Goal: Task Accomplishment & Management: Complete application form

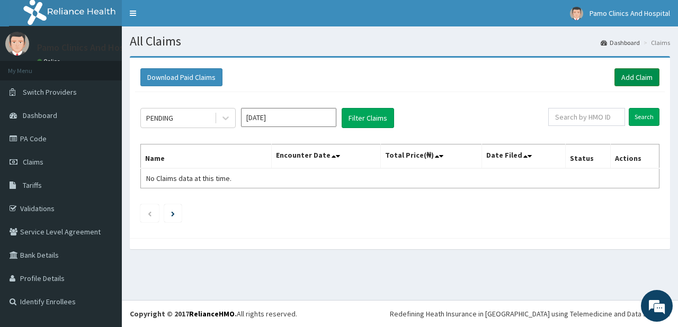
click at [627, 76] on link "Add Claim" at bounding box center [636, 77] width 45 height 18
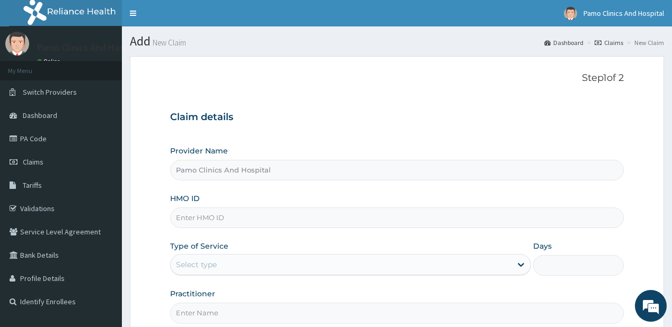
drag, startPoint x: 192, startPoint y: 220, endPoint x: 186, endPoint y: 226, distance: 7.9
click at [192, 220] on input "HMO ID" at bounding box center [396, 218] width 453 height 21
paste input "SPR/10008/A"
drag, startPoint x: 186, startPoint y: 226, endPoint x: 194, endPoint y: 245, distance: 20.2
click at [194, 245] on div "Provider Name Pamo Clinics And Hospital HMO ID SPR/10008/A Type of Service Sele…" at bounding box center [396, 235] width 453 height 178
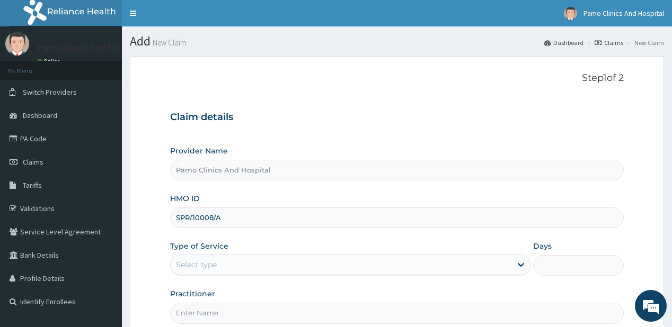
type input "SPR/10008/A"
click at [185, 260] on div "Select type" at bounding box center [196, 265] width 41 height 11
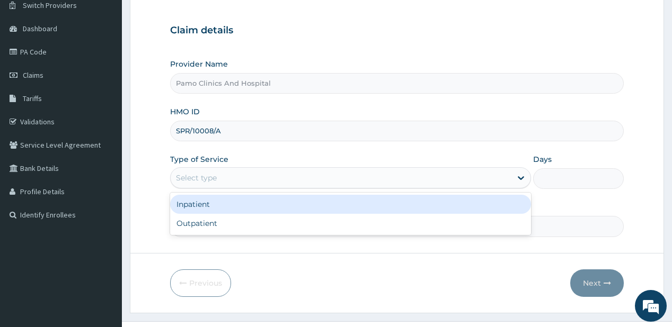
scroll to position [106, 0]
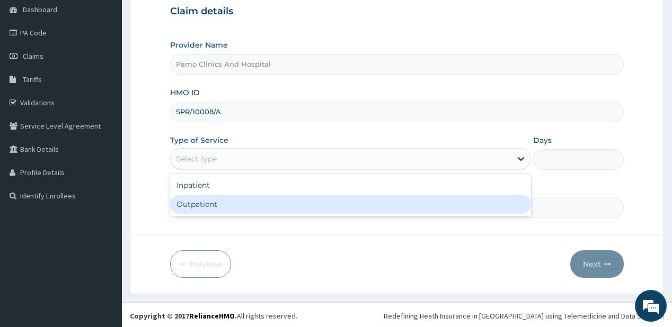
click at [218, 202] on div "Outpatient" at bounding box center [350, 204] width 361 height 19
type input "1"
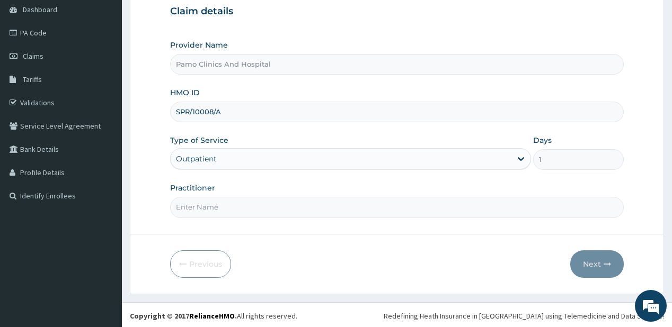
drag, startPoint x: 210, startPoint y: 206, endPoint x: 233, endPoint y: 214, distance: 24.8
click at [210, 206] on input "Practitioner" at bounding box center [396, 207] width 453 height 21
type input "[PERSON_NAME]"
click at [597, 265] on button "Next" at bounding box center [596, 265] width 53 height 28
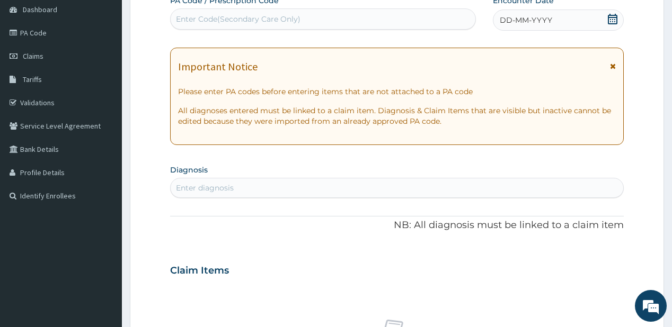
click at [243, 22] on div "Enter Code(Secondary Care Only)" at bounding box center [238, 19] width 124 height 11
paste input "PA/82B2D1"
type input "PA/82B2D1"
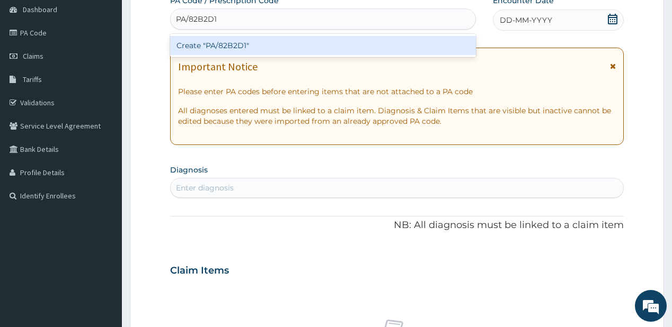
click at [225, 47] on div "Create "PA/82B2D1"" at bounding box center [322, 45] width 305 height 19
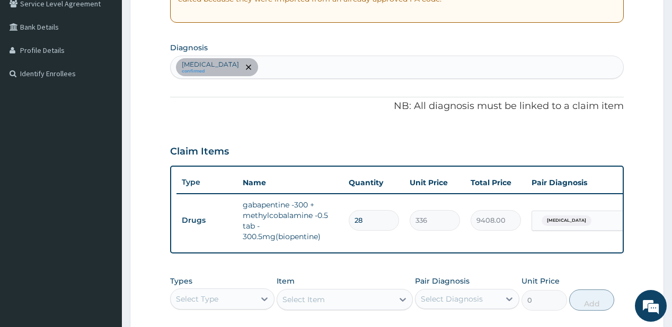
scroll to position [157, 0]
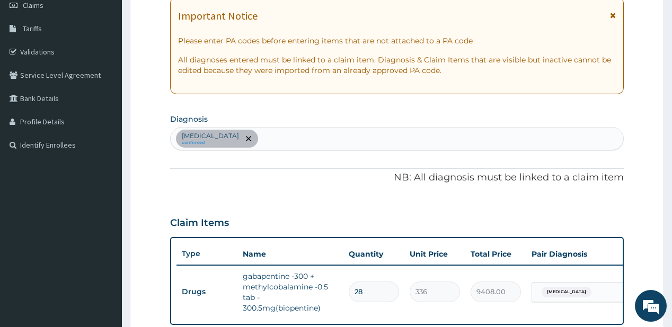
click at [261, 137] on div "[MEDICAL_DATA] confirmed" at bounding box center [397, 139] width 452 height 22
type input "[MEDICAL_DATA]"
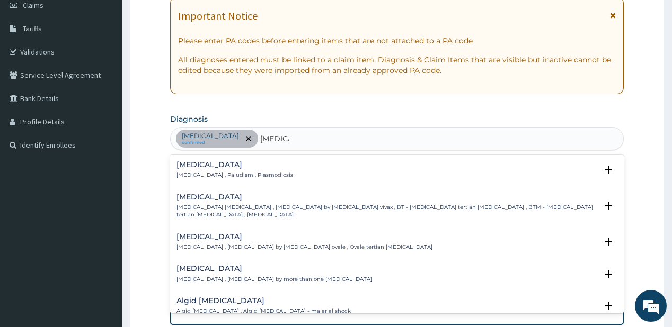
click at [209, 168] on div "[MEDICAL_DATA] [MEDICAL_DATA] , Paludism , Plasmodiosis" at bounding box center [234, 170] width 117 height 19
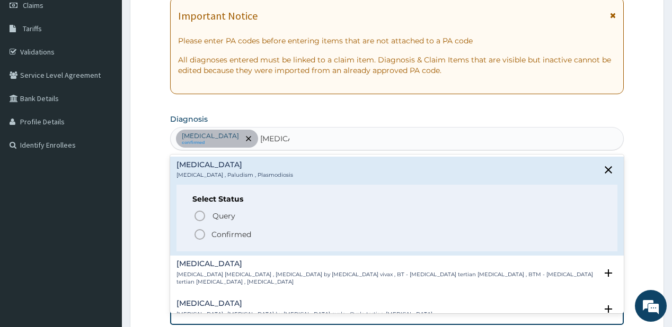
click at [210, 236] on span "Confirmed" at bounding box center [396, 234] width 407 height 13
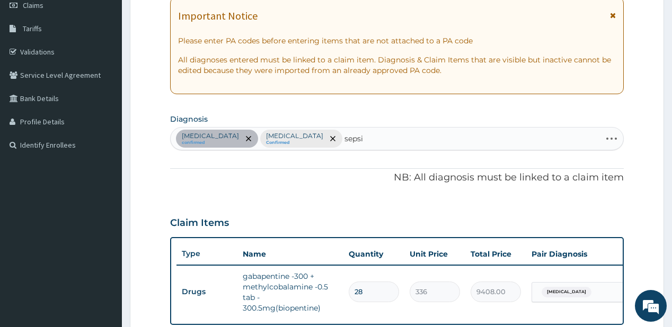
type input "[MEDICAL_DATA]"
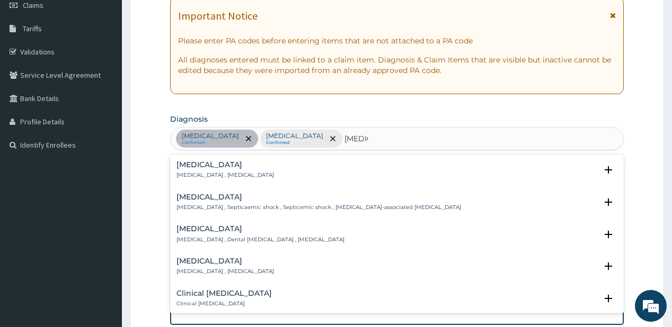
click at [210, 162] on h4 "[MEDICAL_DATA]" at bounding box center [224, 165] width 97 height 8
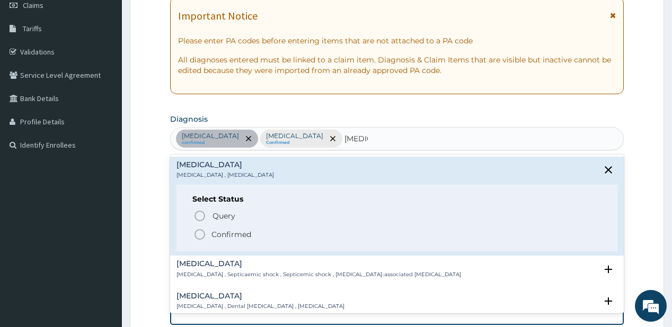
click at [207, 232] on span "Confirmed" at bounding box center [396, 234] width 407 height 13
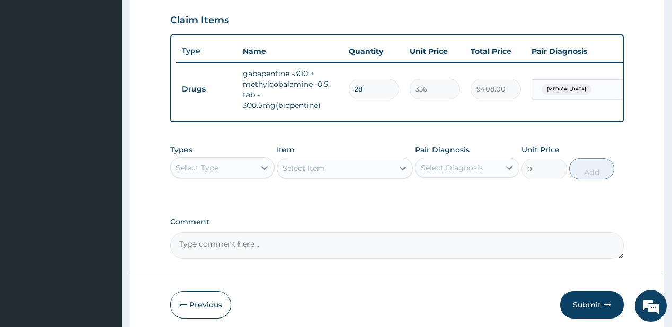
scroll to position [369, 0]
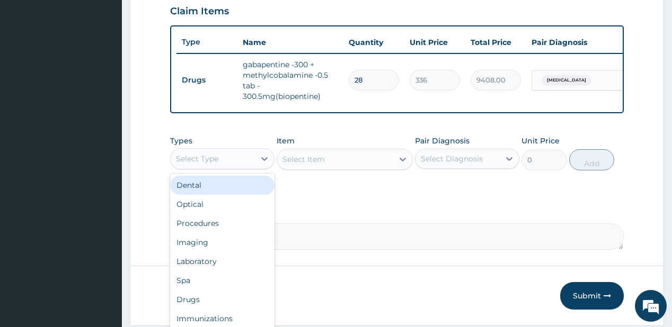
click at [245, 167] on div "Select Type" at bounding box center [213, 158] width 84 height 17
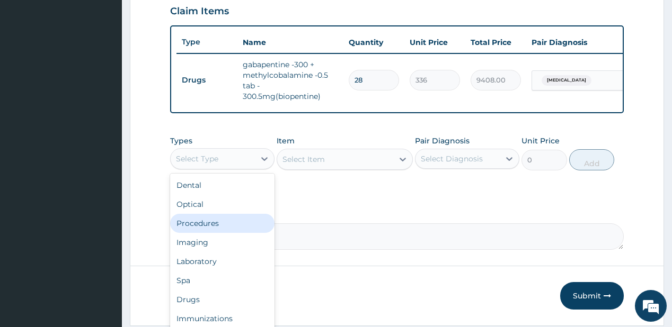
click at [203, 224] on div "Procedures" at bounding box center [222, 223] width 104 height 19
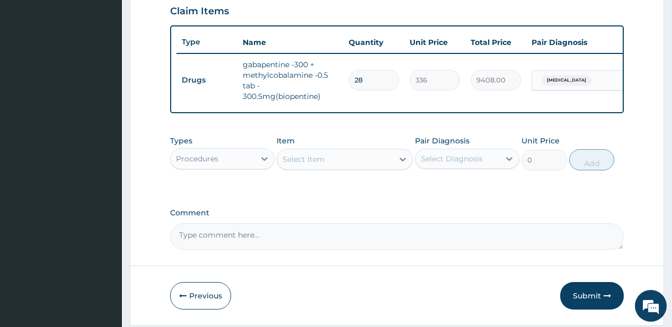
click at [328, 167] on div "Select Item" at bounding box center [335, 159] width 116 height 17
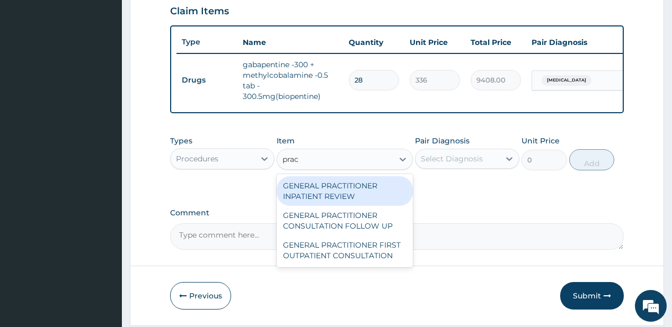
type input "pract"
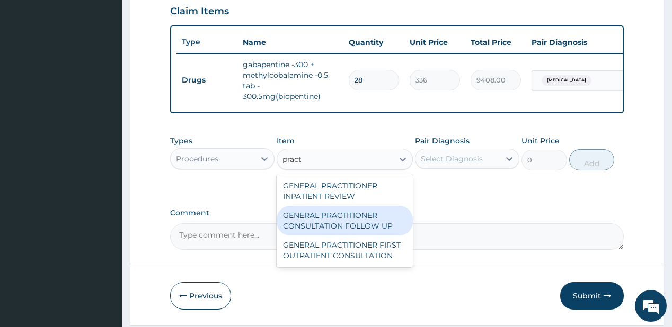
click at [322, 221] on div "GENERAL PRACTITIONER CONSULTATION FOLLOW UP" at bounding box center [344, 221] width 136 height 30
type input "1875"
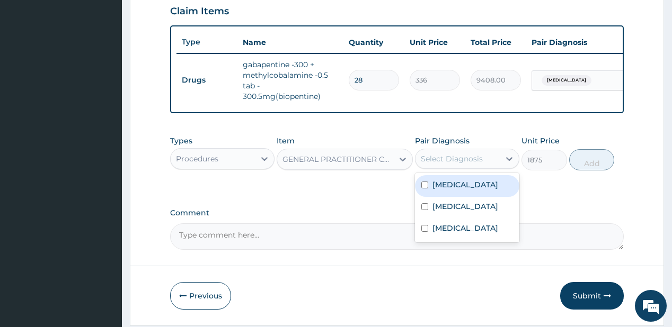
click at [456, 162] on div "Select Diagnosis" at bounding box center [452, 159] width 62 height 11
drag, startPoint x: 456, startPoint y: 185, endPoint x: 446, endPoint y: 204, distance: 21.3
click at [453, 188] on label "[MEDICAL_DATA]" at bounding box center [465, 185] width 66 height 11
checkbox input "true"
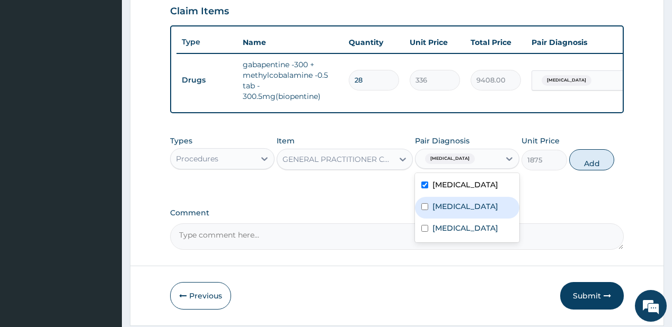
click at [441, 208] on label "[MEDICAL_DATA]" at bounding box center [465, 206] width 66 height 11
checkbox input "true"
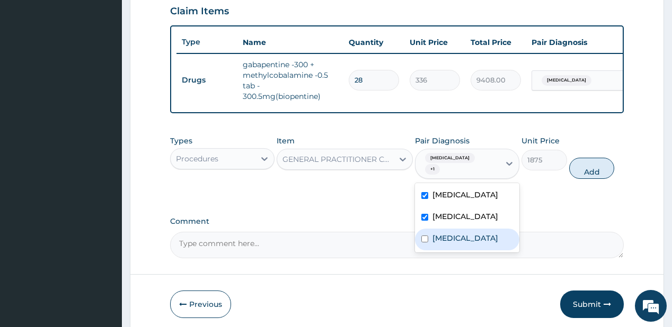
drag, startPoint x: 437, startPoint y: 231, endPoint x: 466, endPoint y: 212, distance: 34.7
click at [436, 233] on label "[MEDICAL_DATA]" at bounding box center [465, 238] width 66 height 11
checkbox input "true"
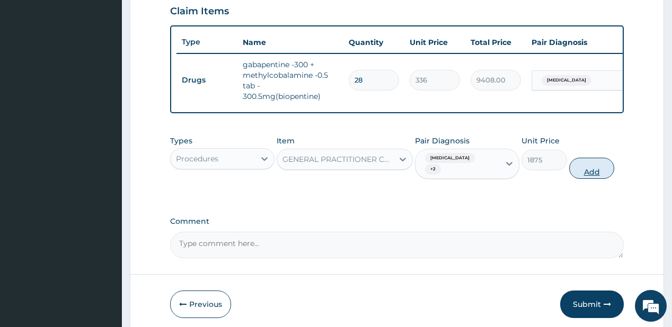
click at [579, 165] on button "Add" at bounding box center [592, 168] width 46 height 21
type input "0"
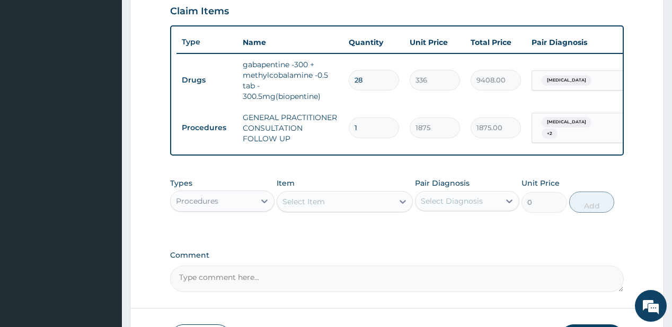
click at [202, 206] on div "Procedures" at bounding box center [197, 201] width 42 height 11
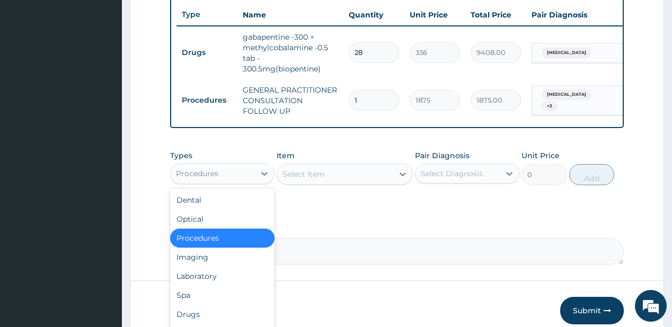
scroll to position [449, 0]
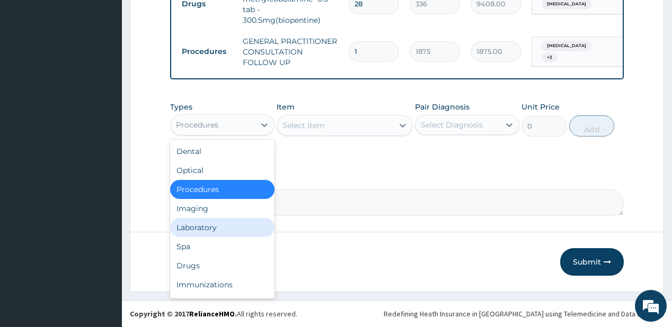
drag, startPoint x: 184, startPoint y: 227, endPoint x: 306, endPoint y: 128, distance: 156.6
click at [185, 227] on div "Laboratory" at bounding box center [222, 227] width 104 height 19
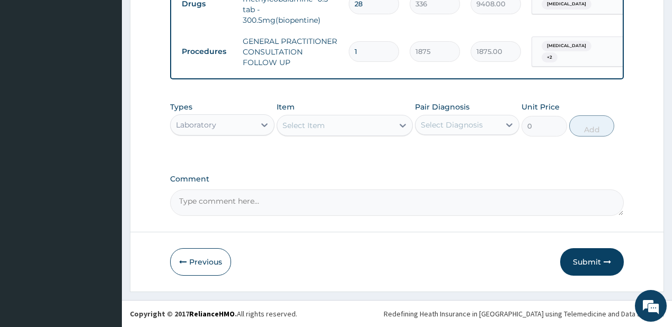
click at [321, 118] on div "Select Item" at bounding box center [335, 125] width 116 height 17
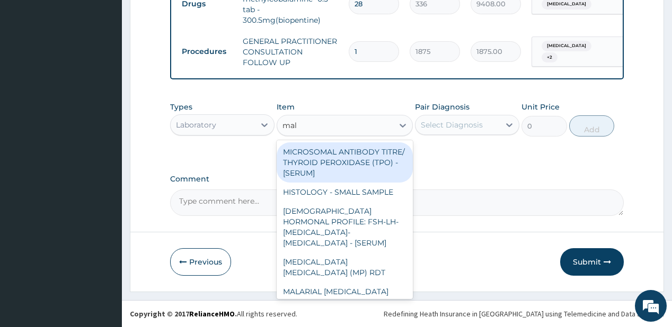
type input "mala"
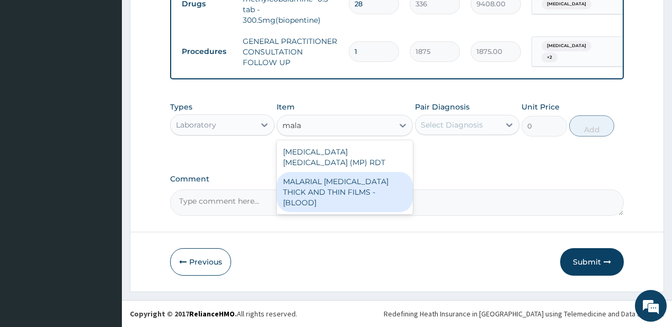
drag, startPoint x: 319, startPoint y: 181, endPoint x: 462, endPoint y: 126, distance: 152.8
click at [331, 172] on div "MALARIAL [MEDICAL_DATA] THICK AND THIN FILMS - [BLOOD]" at bounding box center [344, 192] width 136 height 40
type input "2187.5"
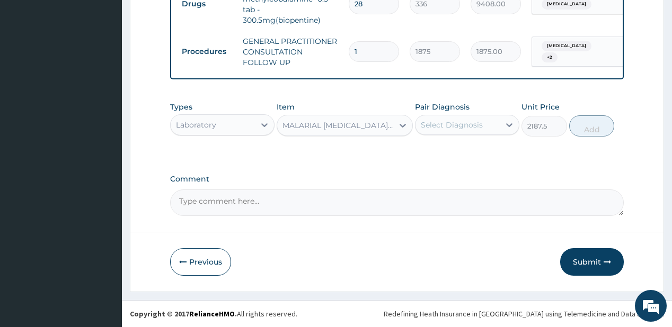
click at [472, 124] on div "Select Diagnosis" at bounding box center [452, 125] width 62 height 11
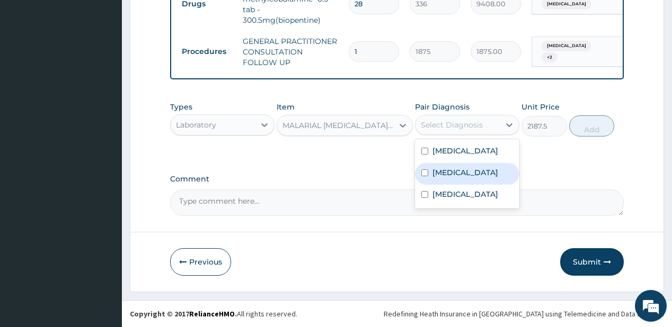
drag, startPoint x: 418, startPoint y: 170, endPoint x: 529, endPoint y: 135, distance: 116.2
click at [419, 169] on div "[MEDICAL_DATA]" at bounding box center [467, 174] width 104 height 22
checkbox input "true"
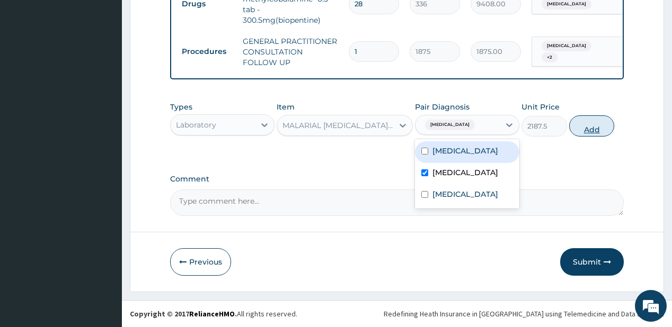
click at [580, 124] on button "Add" at bounding box center [592, 125] width 46 height 21
type input "0"
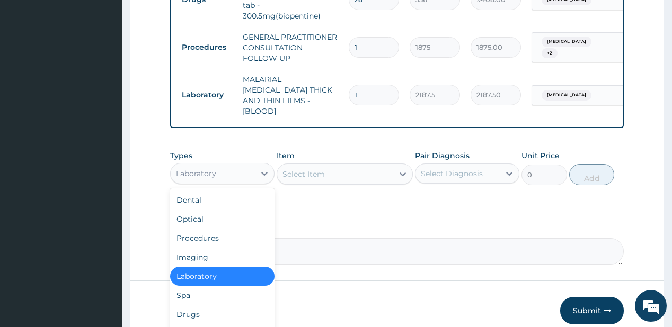
click at [209, 176] on div "Laboratory" at bounding box center [222, 173] width 104 height 21
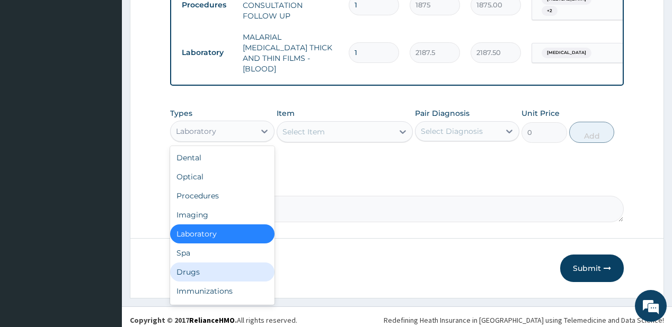
click at [194, 265] on div "Drugs" at bounding box center [222, 272] width 104 height 19
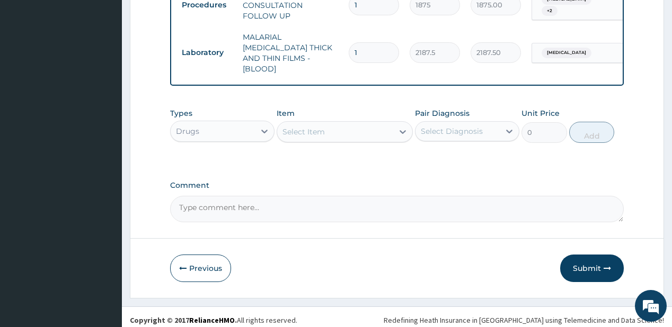
click at [310, 130] on div "Select Item" at bounding box center [303, 132] width 42 height 11
type input "eryt"
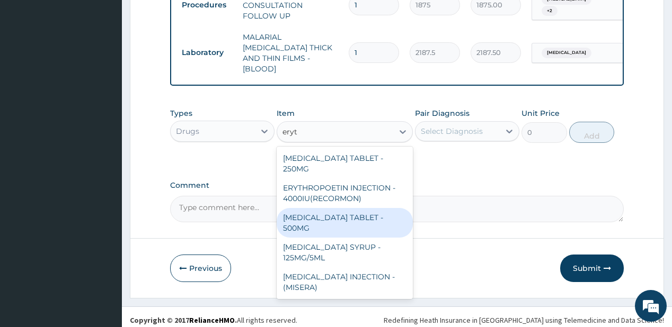
click at [332, 217] on div "[MEDICAL_DATA] TABLET - 500MG" at bounding box center [344, 223] width 136 height 30
type input "140"
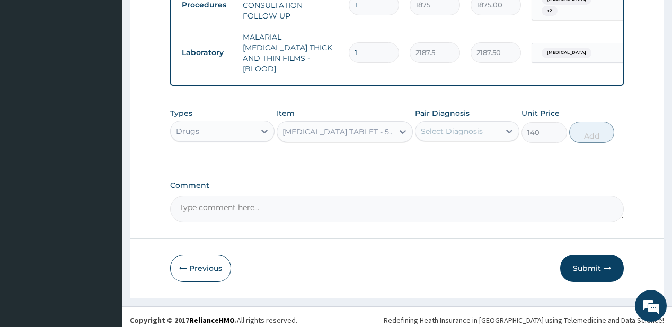
click at [485, 123] on div "Select Diagnosis" at bounding box center [457, 131] width 84 height 17
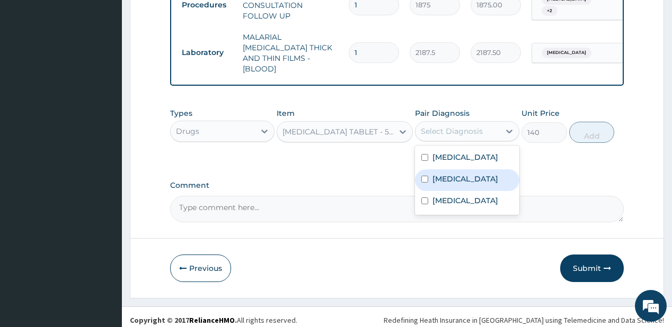
drag, startPoint x: 464, startPoint y: 167, endPoint x: 483, endPoint y: 162, distance: 19.8
click at [465, 169] on div "[MEDICAL_DATA]" at bounding box center [467, 180] width 104 height 22
checkbox input "true"
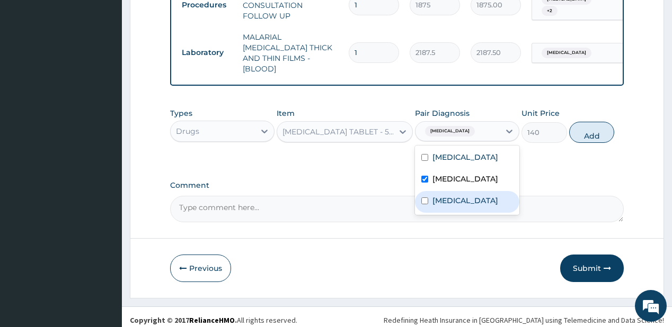
click at [478, 201] on div "[MEDICAL_DATA]" at bounding box center [467, 202] width 104 height 22
checkbox input "true"
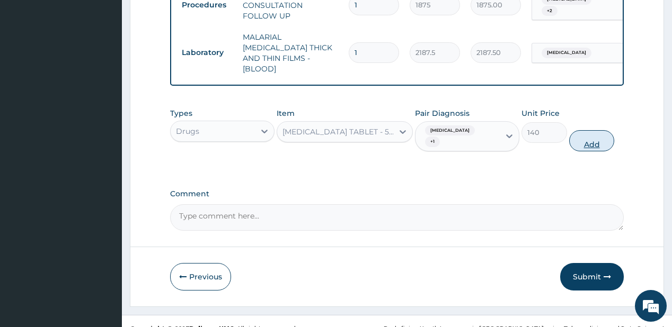
click at [585, 130] on button "Add" at bounding box center [592, 140] width 46 height 21
type input "0"
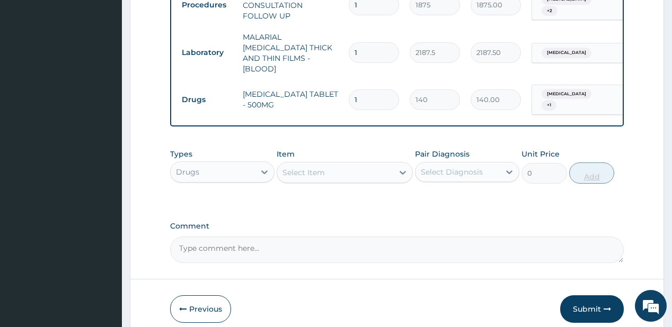
type input "10"
type input "1400.00"
type input "10"
click at [302, 167] on div "Select Item" at bounding box center [303, 172] width 42 height 11
type input "predn"
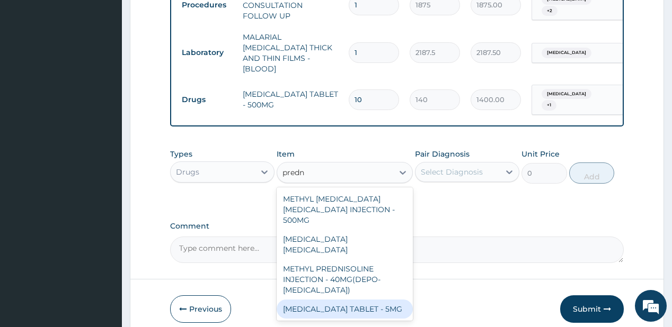
drag, startPoint x: 306, startPoint y: 288, endPoint x: 457, endPoint y: 129, distance: 218.4
click at [307, 300] on div "[MEDICAL_DATA] TABLET - 5MG" at bounding box center [344, 309] width 136 height 19
type input "42"
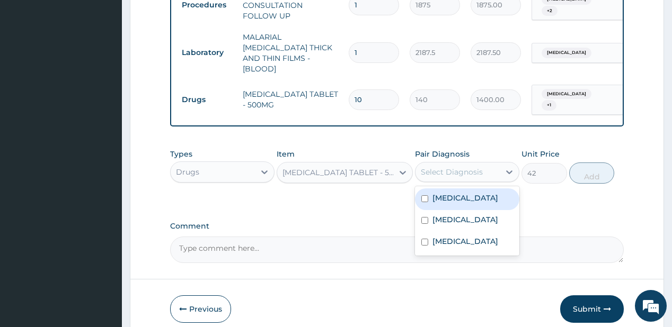
drag, startPoint x: 442, startPoint y: 163, endPoint x: 443, endPoint y: 184, distance: 21.2
click at [442, 167] on div "Select Diagnosis" at bounding box center [452, 172] width 62 height 11
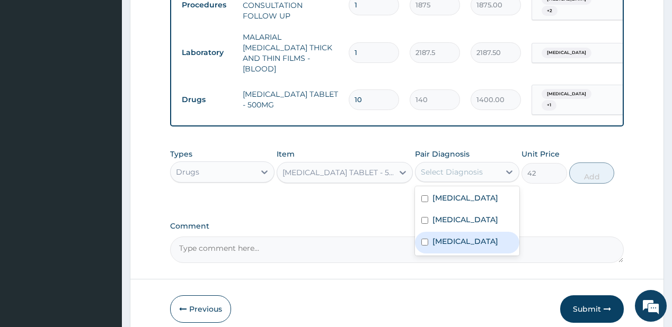
drag, startPoint x: 447, startPoint y: 235, endPoint x: 487, endPoint y: 212, distance: 47.0
click at [447, 236] on label "[MEDICAL_DATA]" at bounding box center [465, 241] width 66 height 11
checkbox input "true"
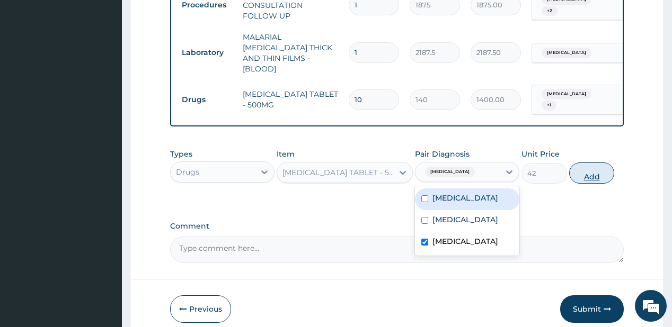
click at [595, 163] on button "Add" at bounding box center [592, 173] width 46 height 21
type input "0"
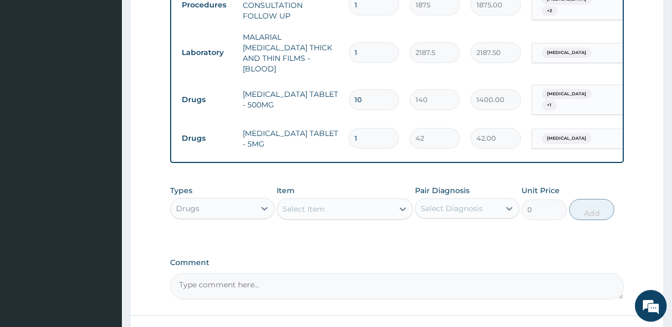
type input "18"
type input "756.00"
type input "18"
click at [300, 204] on div "Select Item" at bounding box center [303, 209] width 42 height 11
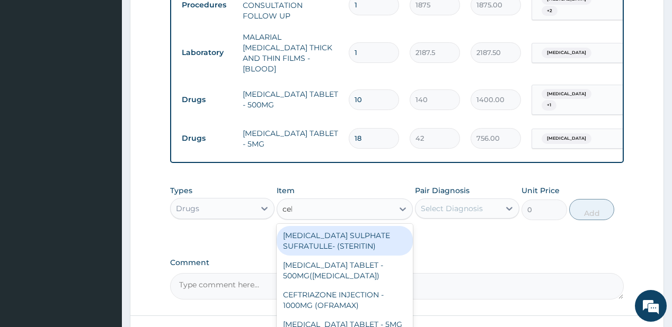
type input "celebr"
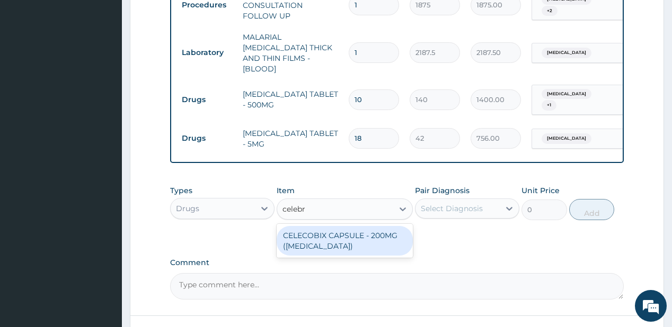
click at [328, 237] on div "CELECOBIX CAPSULE - 200MG ([MEDICAL_DATA])" at bounding box center [344, 241] width 136 height 30
type input "224"
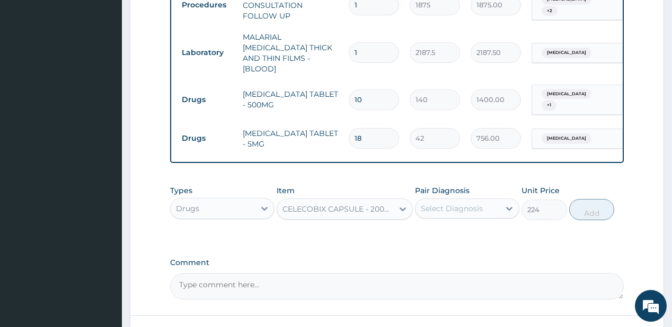
click at [463, 203] on div "Select Diagnosis" at bounding box center [452, 208] width 62 height 11
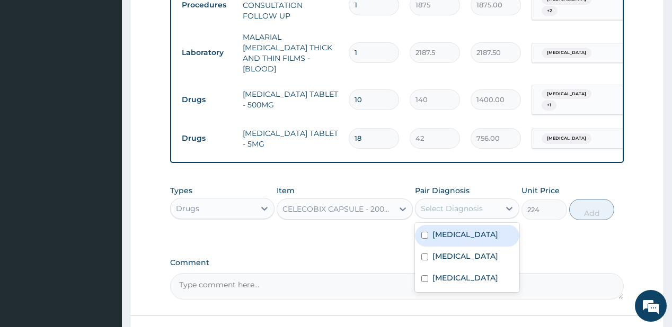
click at [445, 229] on div "[MEDICAL_DATA]" at bounding box center [467, 236] width 104 height 22
checkbox input "true"
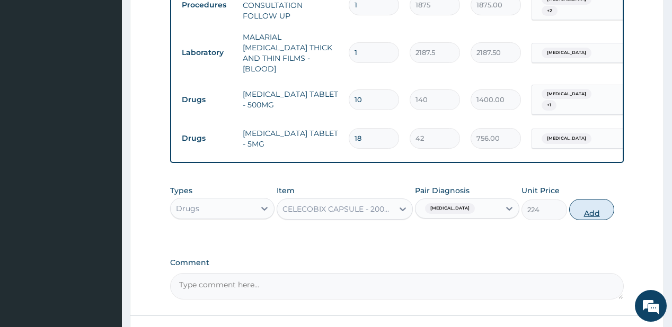
click at [602, 202] on button "Add" at bounding box center [592, 209] width 46 height 21
type input "0"
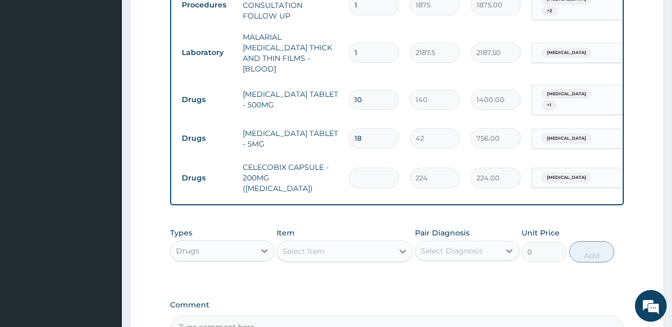
type input "0.00"
type input "6"
type input "1344.00"
type input "6"
click at [340, 243] on div "Select Item" at bounding box center [335, 251] width 116 height 17
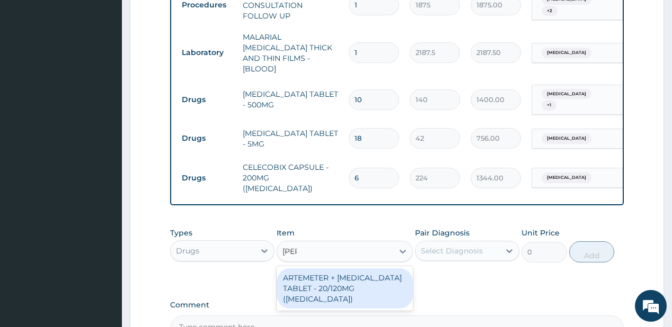
type input "coart"
click at [308, 272] on div "ARTEMETER + [MEDICAL_DATA] TABLET - 20/120MG ([MEDICAL_DATA])" at bounding box center [344, 289] width 136 height 40
type input "210"
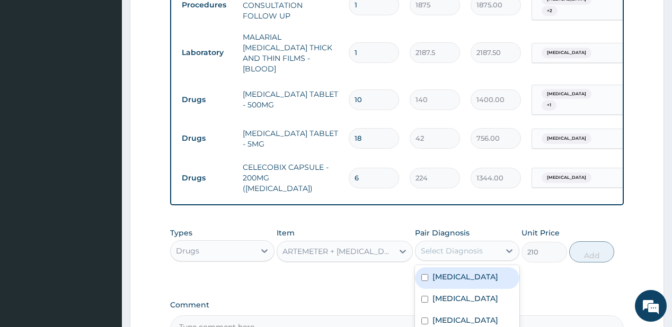
click at [486, 243] on div "Select Diagnosis" at bounding box center [457, 251] width 84 height 17
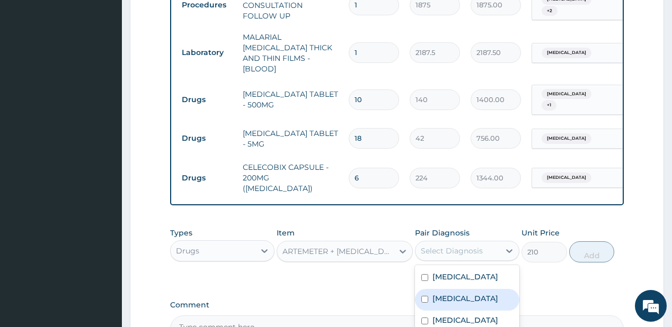
drag, startPoint x: 454, startPoint y: 284, endPoint x: 547, endPoint y: 252, distance: 98.5
click at [454, 293] on label "[MEDICAL_DATA]" at bounding box center [465, 298] width 66 height 11
checkbox input "true"
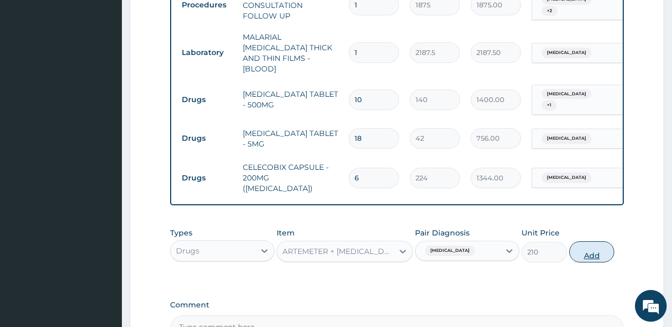
click at [589, 242] on button "Add" at bounding box center [592, 252] width 46 height 21
type input "0"
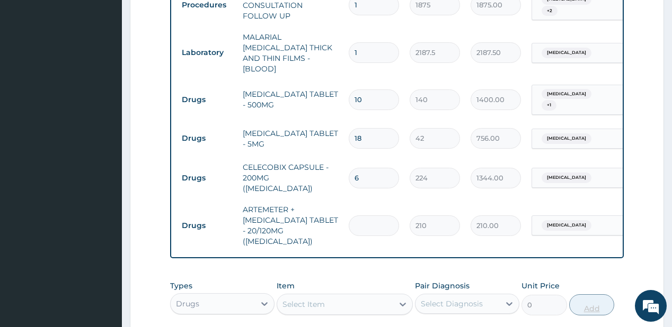
type input "0.00"
type input "2"
type input "420.00"
type input "24"
type input "5040.00"
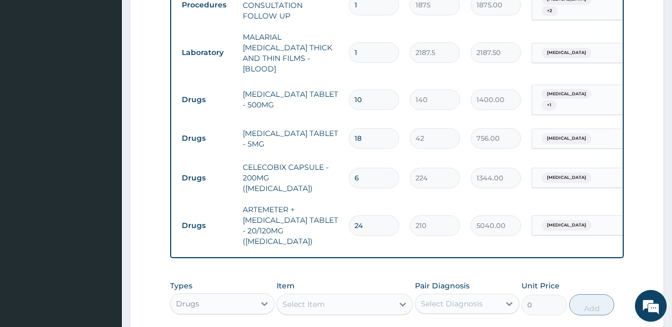
type input "24"
drag, startPoint x: 316, startPoint y: 280, endPoint x: 331, endPoint y: 172, distance: 108.5
click at [316, 299] on div "Select Item" at bounding box center [303, 304] width 42 height 11
type input "diclofe"
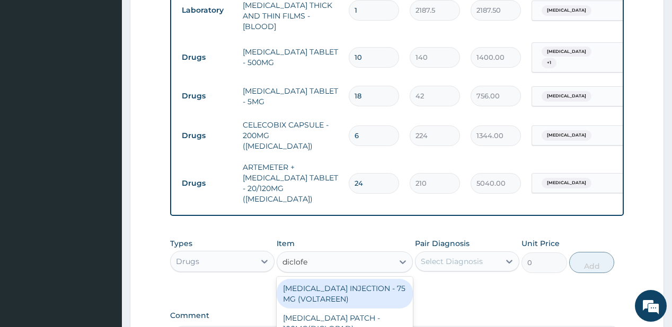
click at [326, 279] on div "[MEDICAL_DATA] INJECTION - 75 MG (VOLTAREEN)" at bounding box center [344, 294] width 136 height 30
type input "588"
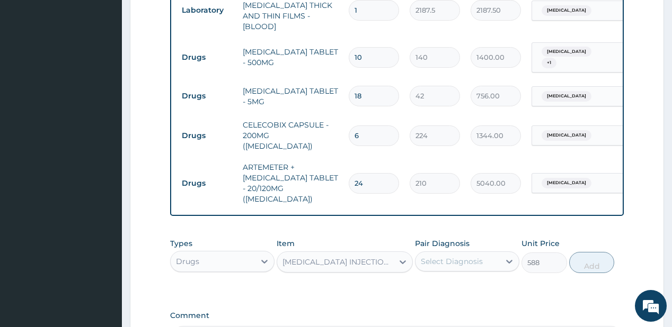
click at [467, 256] on div "Select Diagnosis" at bounding box center [452, 261] width 62 height 11
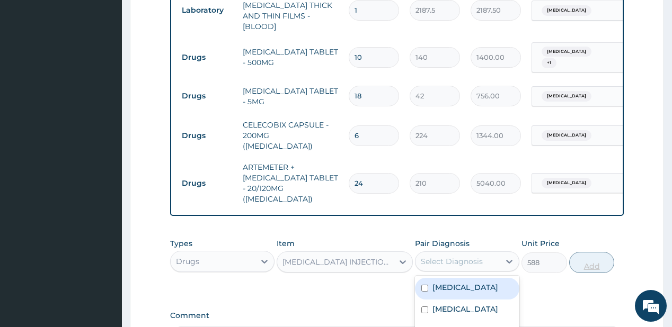
drag, startPoint x: 463, startPoint y: 261, endPoint x: 599, endPoint y: 235, distance: 138.1
click at [467, 282] on label "[MEDICAL_DATA]" at bounding box center [465, 287] width 66 height 11
checkbox input "true"
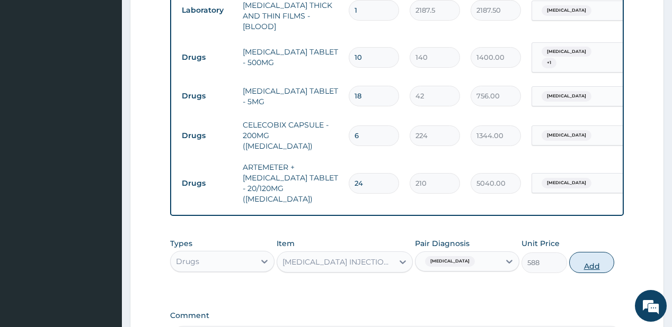
click at [600, 252] on button "Add" at bounding box center [592, 262] width 46 height 21
type input "0"
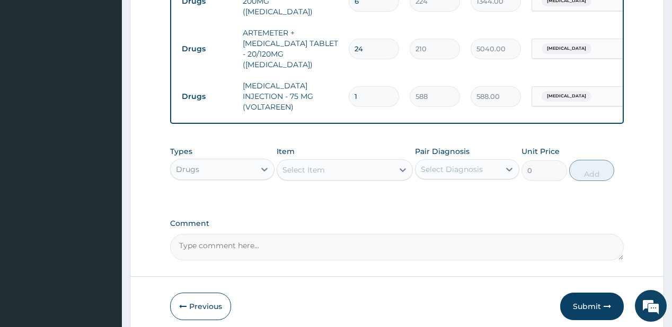
scroll to position [680, 0]
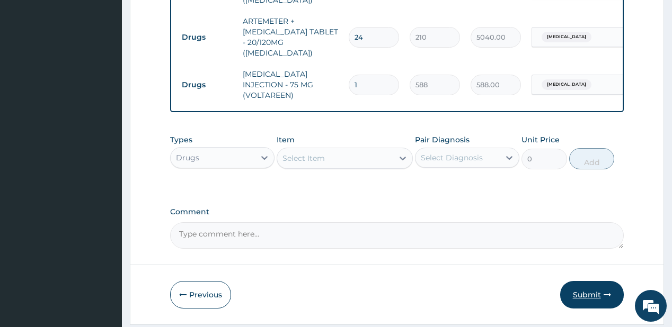
click at [600, 281] on button "Submit" at bounding box center [592, 295] width 64 height 28
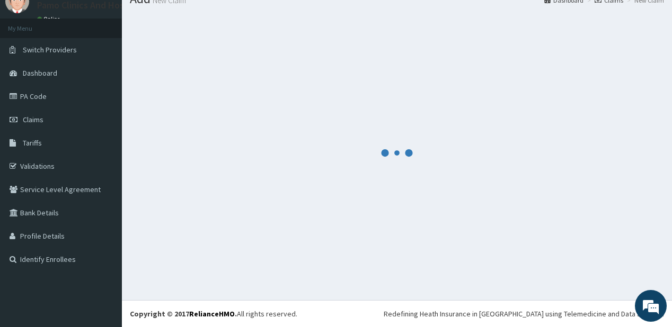
scroll to position [42, 0]
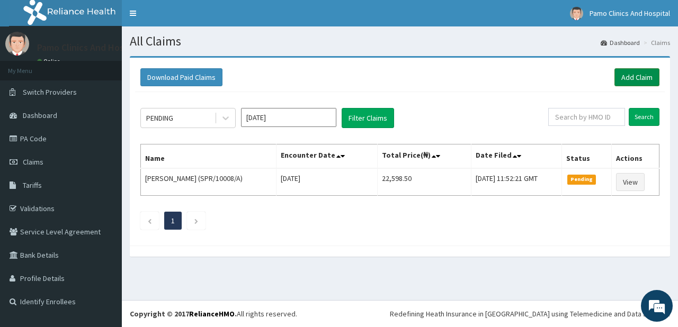
click at [638, 74] on link "Add Claim" at bounding box center [636, 77] width 45 height 18
